Goal: Information Seeking & Learning: Learn about a topic

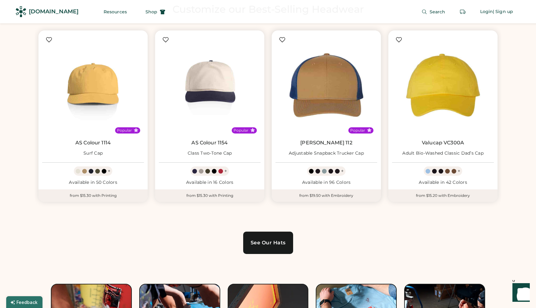
scroll to position [368, 0]
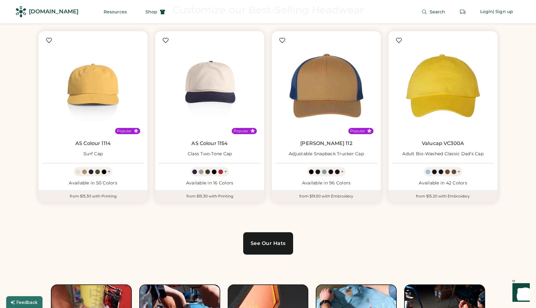
click at [279, 240] on link "See Our Hats" at bounding box center [268, 243] width 50 height 22
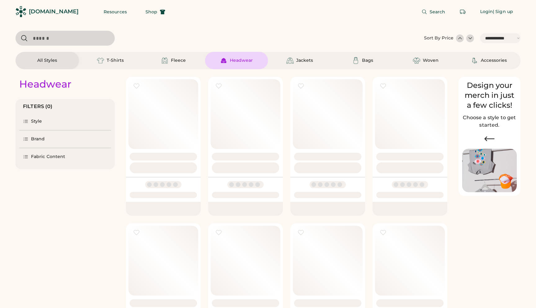
select select "*****"
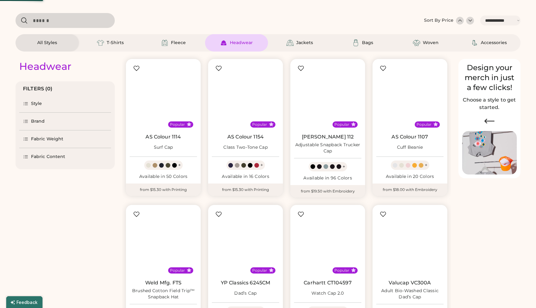
scroll to position [22, 0]
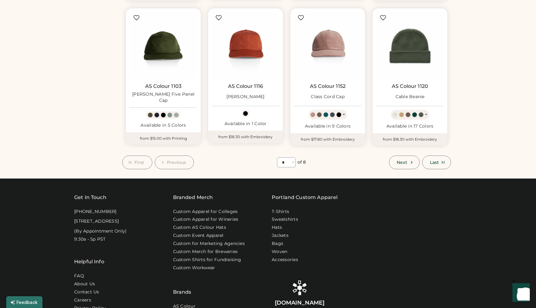
scroll to position [357, 0]
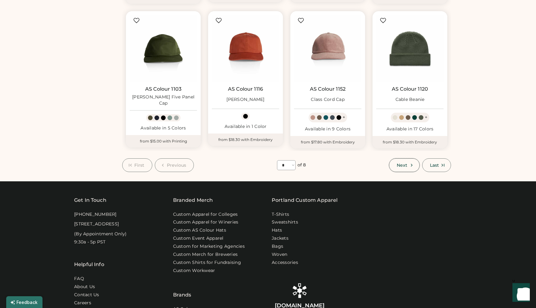
click at [403, 164] on span "Next" at bounding box center [402, 165] width 11 height 4
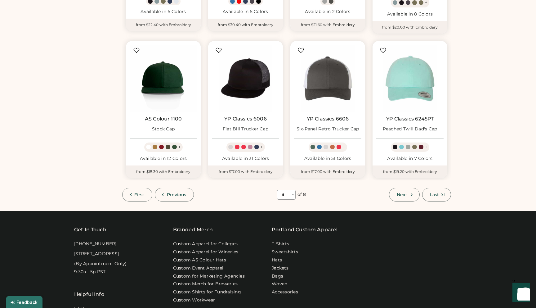
scroll to position [324, 0]
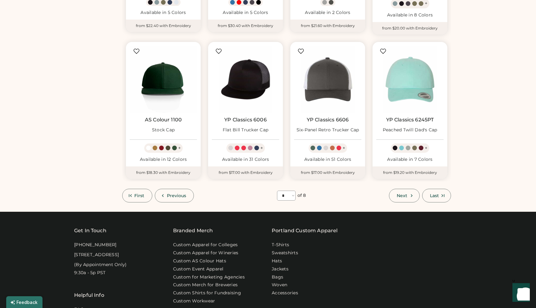
click at [402, 192] on button "Next" at bounding box center [404, 196] width 30 height 14
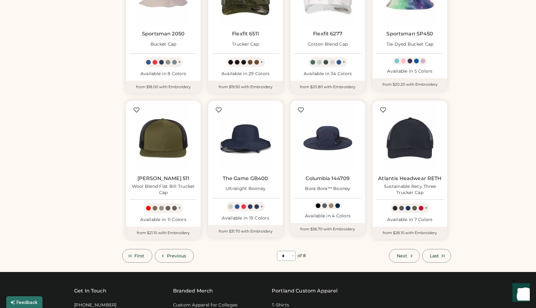
scroll to position [316, 0]
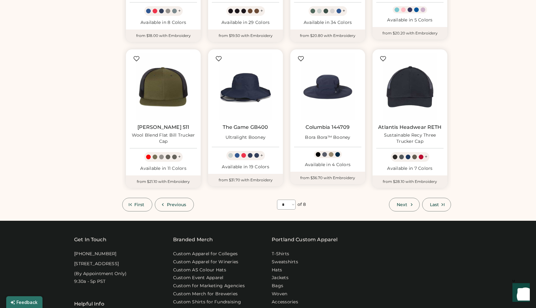
click at [402, 204] on span "Next" at bounding box center [402, 204] width 11 height 4
select select "*"
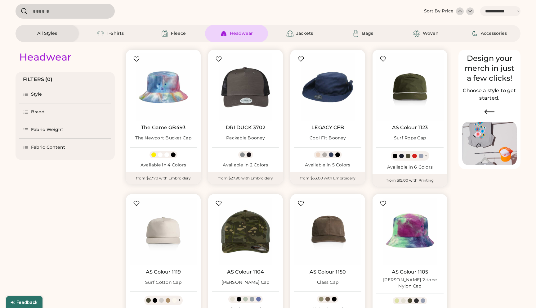
click at [300, 187] on div "Popular LEGACY CFB Cool Fit Booney + Available in 5 Colors from $33.00 with Emb…" at bounding box center [328, 117] width 82 height 144
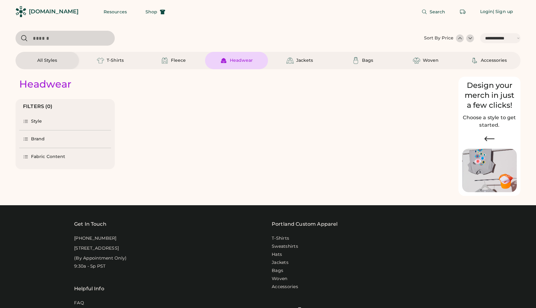
select select "*****"
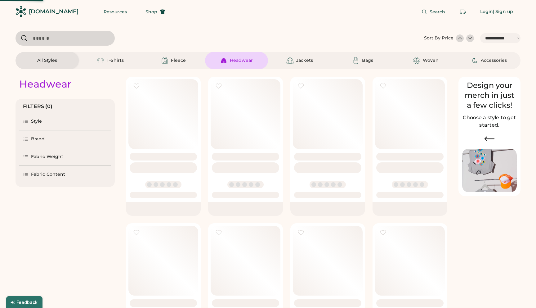
select select "*"
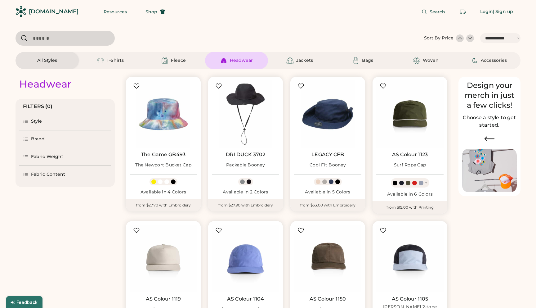
click at [52, 9] on div "[DOMAIN_NAME]" at bounding box center [54, 12] width 50 height 8
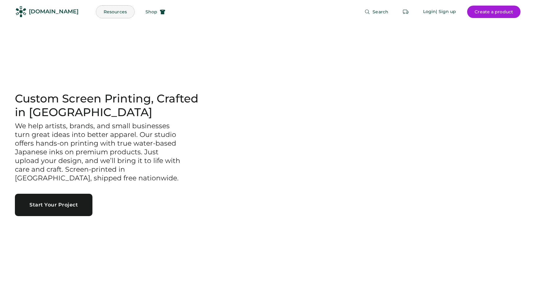
click at [105, 12] on button "Resources" at bounding box center [115, 12] width 38 height 12
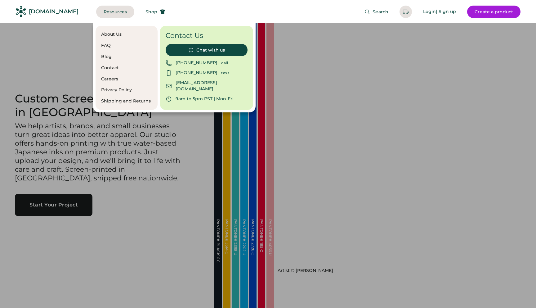
click at [102, 145] on div at bounding box center [268, 154] width 536 height 308
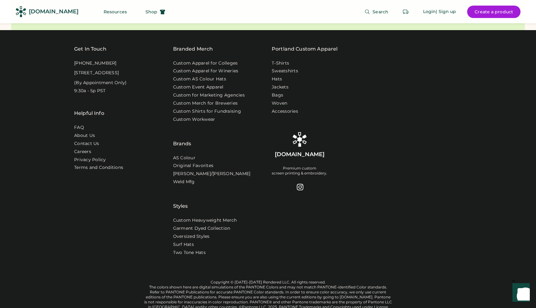
scroll to position [2025, 0]
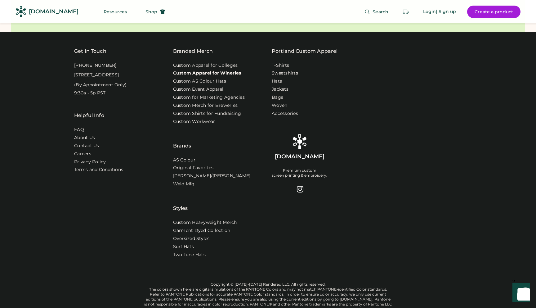
click at [210, 76] on link "Custom Apparel for Wineries" at bounding box center [207, 73] width 68 height 6
click at [279, 84] on link "Hats" at bounding box center [277, 81] width 11 height 6
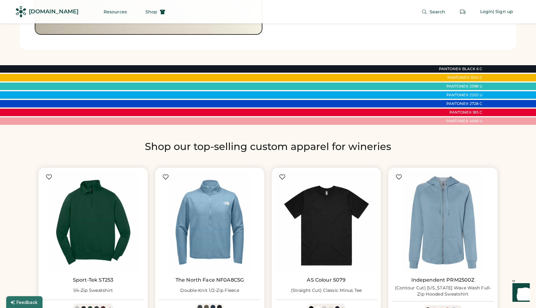
scroll to position [241, 0]
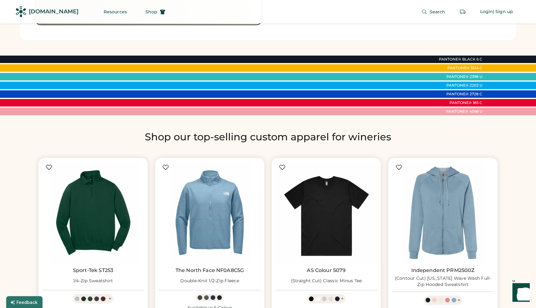
click at [459, 77] on div "PANTONE® 2398 U" at bounding box center [241, 77] width 483 height 4
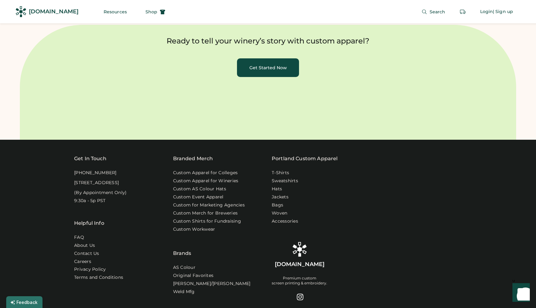
scroll to position [2441, 0]
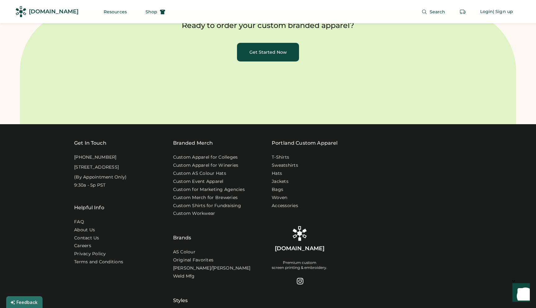
scroll to position [2026, 0]
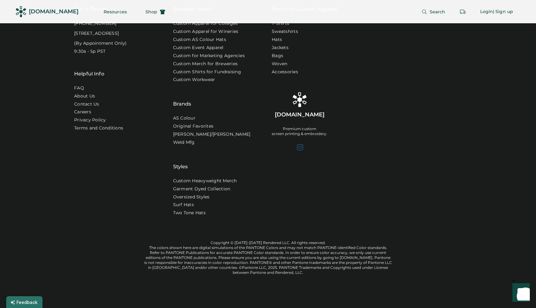
click at [299, 143] on div at bounding box center [299, 146] width 7 height 7
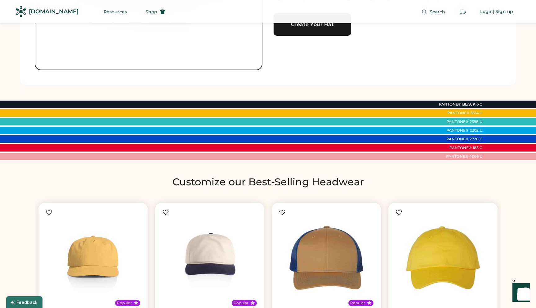
scroll to position [190, 0]
